Goal: Find specific page/section: Find specific page/section

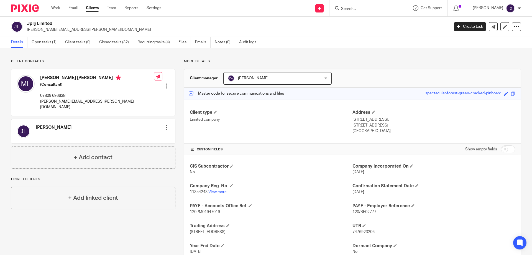
click at [339, 7] on icon at bounding box center [337, 8] width 4 height 4
click at [359, 9] on input "Search" at bounding box center [366, 9] width 50 height 5
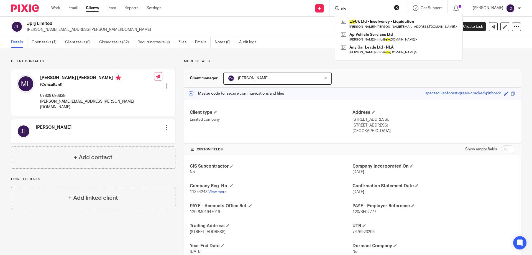
click at [368, 8] on input "elv" at bounding box center [366, 9] width 50 height 5
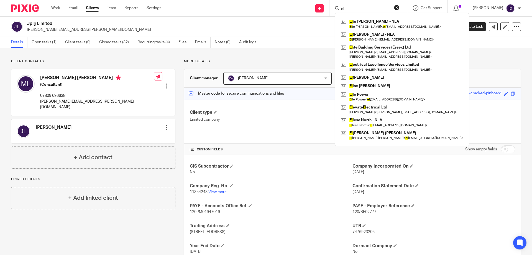
type input "e"
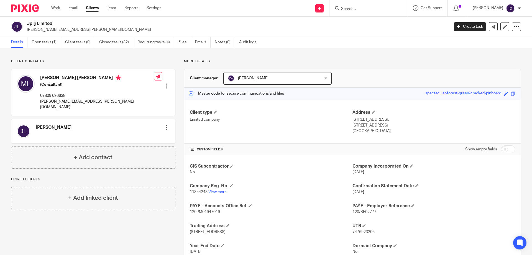
click at [367, 9] on input "Search" at bounding box center [366, 9] width 50 height 5
type input "ah ark"
click button "submit" at bounding box center [0, 0] width 0 height 0
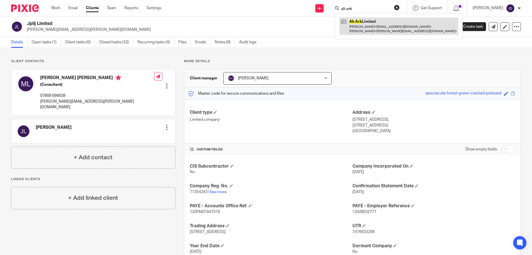
click at [372, 25] on link at bounding box center [399, 25] width 119 height 17
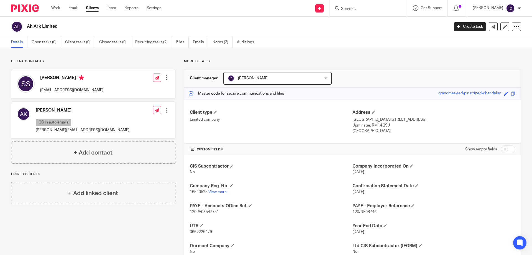
click at [372, 9] on input "Search" at bounding box center [366, 9] width 50 height 5
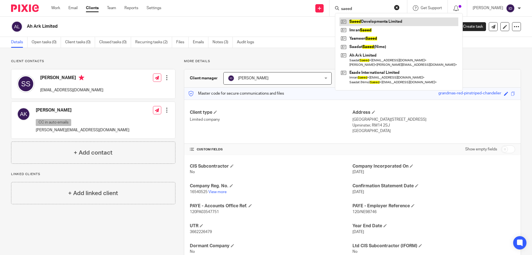
type input "saeed"
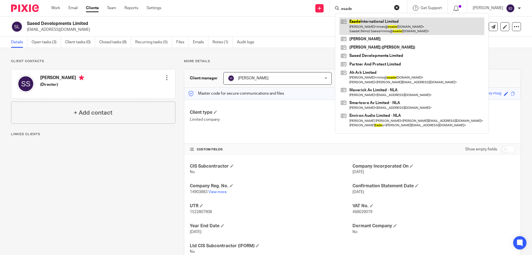
type input "esade"
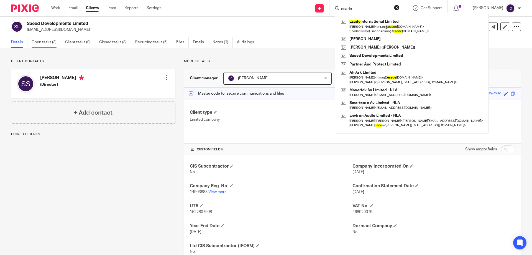
click at [45, 45] on link "Open tasks (3)" at bounding box center [46, 42] width 29 height 11
